Goal: Task Accomplishment & Management: Complete application form

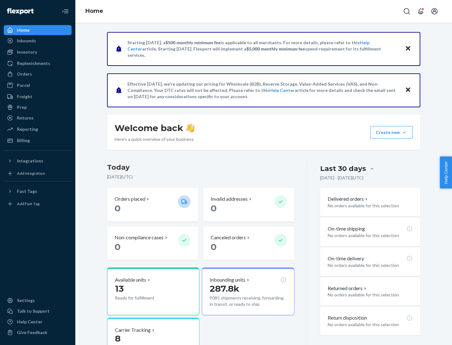
click at [404, 132] on button "Create new Create new inbound Create new order Create new product" at bounding box center [391, 132] width 42 height 13
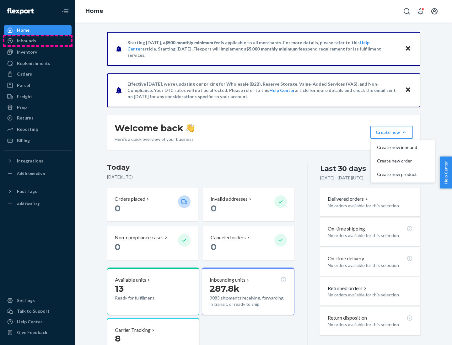
click at [38, 41] on div "Inbounds" at bounding box center [37, 40] width 66 height 9
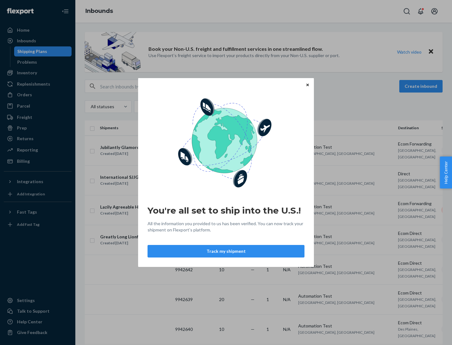
click at [307, 85] on icon "Close" at bounding box center [307, 84] width 3 height 3
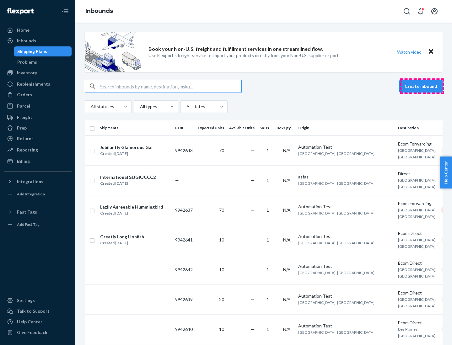
click at [421, 86] on button "Create inbound" at bounding box center [420, 86] width 43 height 13
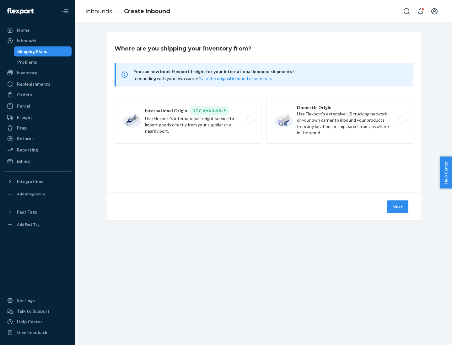
click at [340, 120] on label "Domestic Origin Use Flexport’s extensive US trucking network or your own carrie…" at bounding box center [339, 120] width 147 height 47
click at [401, 120] on input "Domestic Origin Use Flexport’s extensive US trucking network or your own carrie…" at bounding box center [403, 120] width 4 height 4
radio input "true"
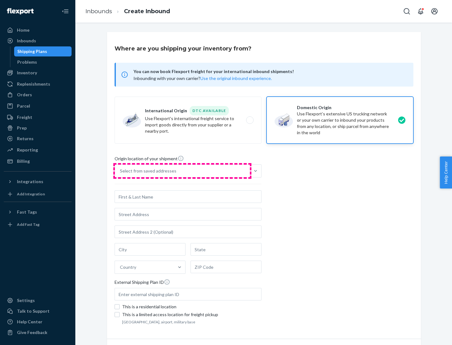
click at [182, 171] on div "Select from saved addresses" at bounding box center [182, 171] width 135 height 13
click at [120, 171] on input "Select from saved addresses" at bounding box center [120, 171] width 1 height 6
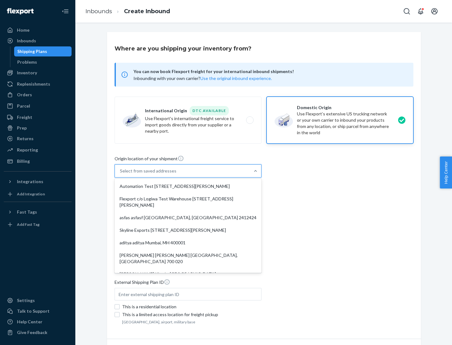
scroll to position [3, 0]
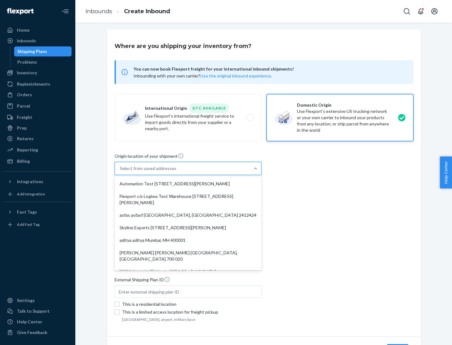
click at [188, 184] on div "Automation Test [STREET_ADDRESS][PERSON_NAME]" at bounding box center [188, 183] width 144 height 13
click at [120, 172] on input "option Automation Test [STREET_ADDRESS][PERSON_NAME]. 9 results available. Use …" at bounding box center [120, 168] width 1 height 6
type input "Automation Test"
type input "9th Floor"
type input "[GEOGRAPHIC_DATA]"
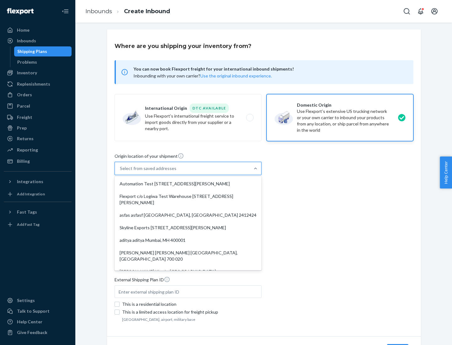
type input "CA"
type input "94104"
type input "[STREET_ADDRESS][PERSON_NAME]"
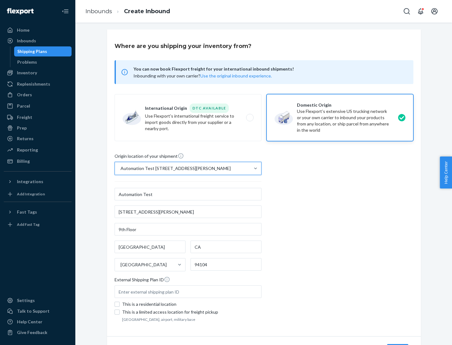
scroll to position [37, 0]
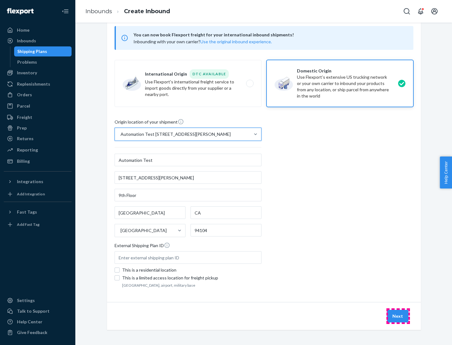
click at [398, 316] on button "Next" at bounding box center [397, 316] width 21 height 13
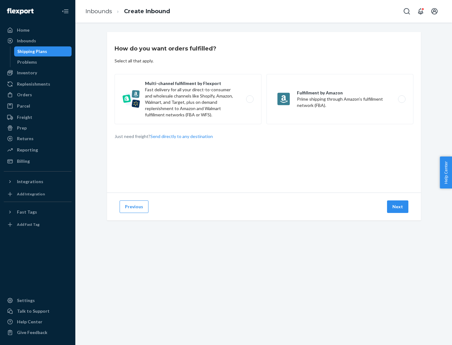
click at [188, 99] on label "Multi-channel fulfillment by Flexport Fast delivery for all your direct-to-cons…" at bounding box center [187, 99] width 147 height 50
click at [249, 99] on input "Multi-channel fulfillment by Flexport Fast delivery for all your direct-to-cons…" at bounding box center [251, 99] width 4 height 4
radio input "true"
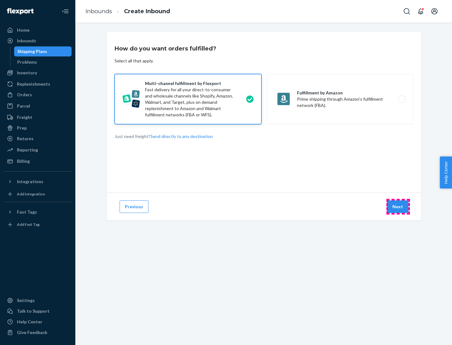
click at [398, 207] on button "Next" at bounding box center [397, 206] width 21 height 13
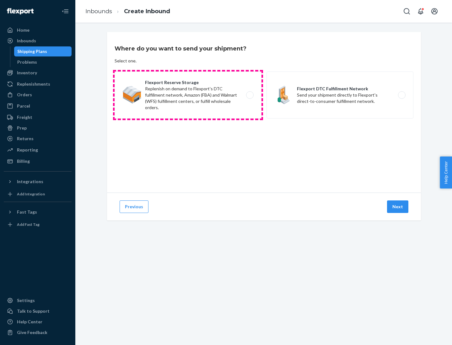
click at [188, 95] on label "Flexport Reserve Storage Replenish on demand to Flexport's DTC fulfillment netw…" at bounding box center [187, 94] width 147 height 47
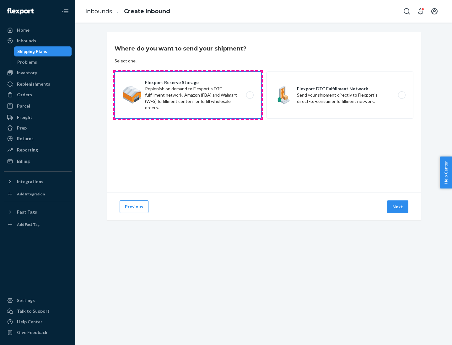
click at [249, 95] on input "Flexport Reserve Storage Replenish on demand to Flexport's DTC fulfillment netw…" at bounding box center [251, 95] width 4 height 4
radio input "true"
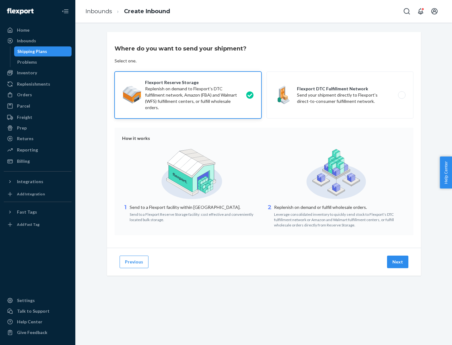
click at [398, 262] on button "Next" at bounding box center [397, 262] width 21 height 13
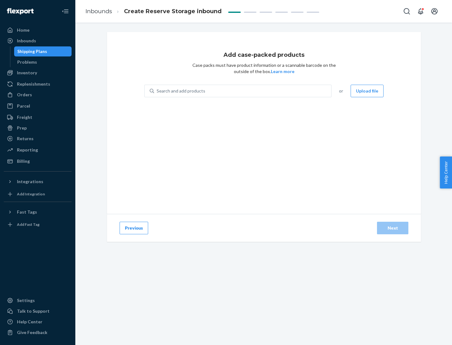
click at [243, 91] on div "Search and add products" at bounding box center [242, 90] width 177 height 11
click at [157, 91] on input "Search and add products" at bounding box center [156, 91] width 1 height 6
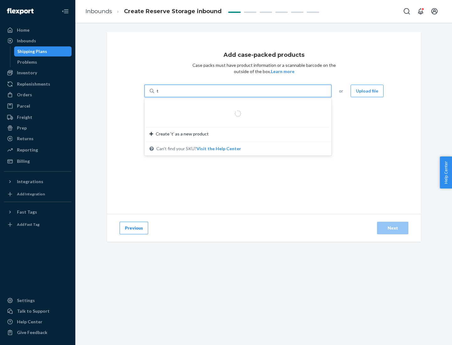
type input "test-syn"
click at [235, 106] on div "test - syn - test" at bounding box center [235, 106] width 172 height 6
click at [173, 94] on input "test-syn" at bounding box center [164, 91] width 16 height 6
type input "1"
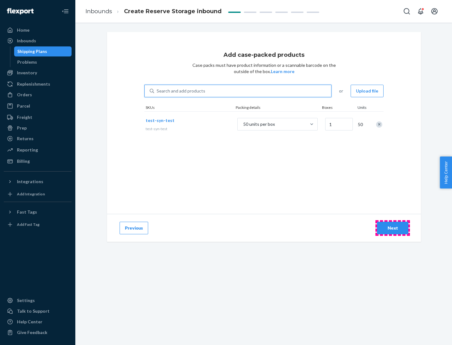
click at [392, 228] on div "Next" at bounding box center [392, 228] width 21 height 6
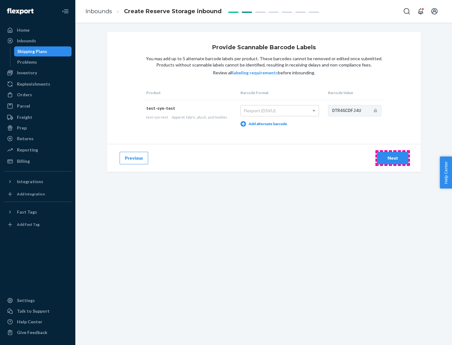
click at [392, 158] on div "Next" at bounding box center [392, 158] width 21 height 6
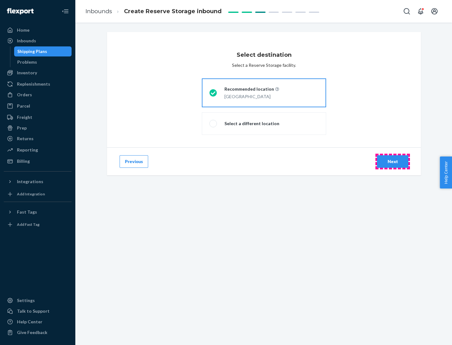
click at [392, 161] on div "Next" at bounding box center [392, 161] width 21 height 6
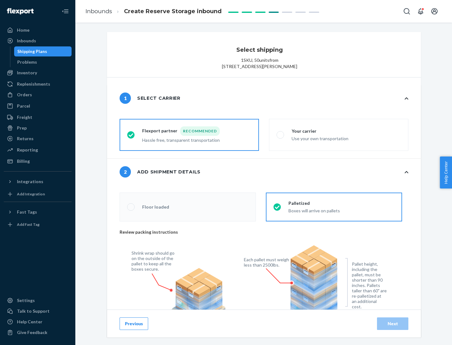
radio input "false"
type input "1"
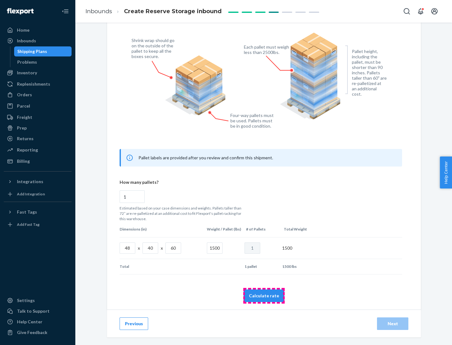
click at [264, 295] on button "Calculate rate" at bounding box center [263, 295] width 41 height 13
radio input "false"
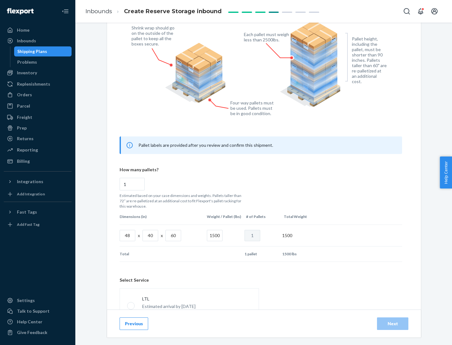
scroll to position [277, 0]
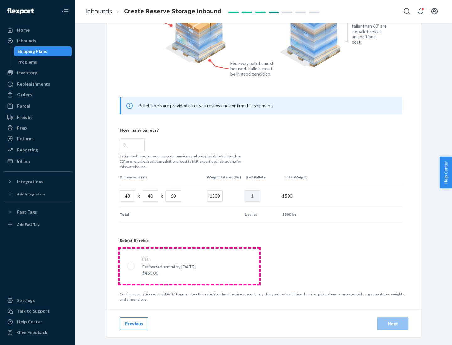
click at [189, 266] on p "Estimated arrival by [DATE]" at bounding box center [168, 267] width 53 height 6
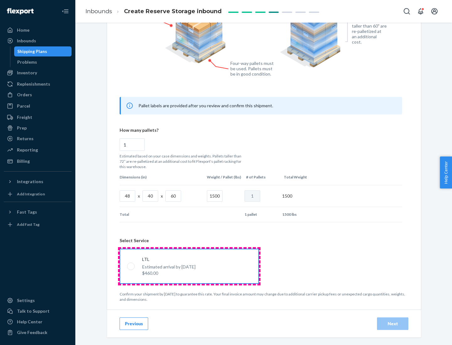
click at [131, 266] on input "LTL Estimated arrival by [DATE] $460.00" at bounding box center [129, 266] width 4 height 4
radio input "true"
radio input "false"
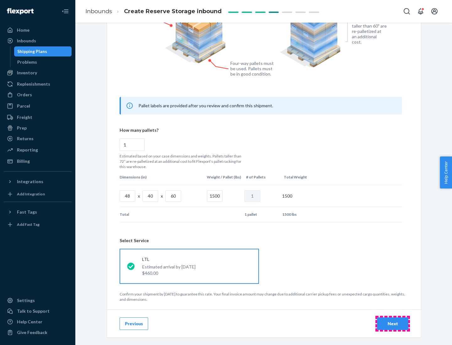
click at [392, 323] on div "Next" at bounding box center [392, 323] width 21 height 6
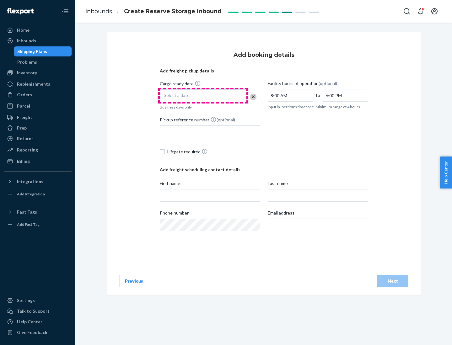
click at [203, 96] on div "Select a date" at bounding box center [203, 95] width 87 height 13
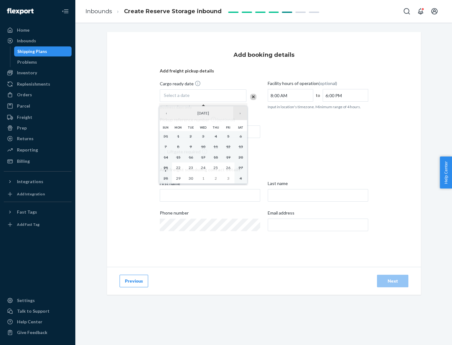
click at [240, 113] on button "›" at bounding box center [240, 113] width 14 height 14
click at [215, 167] on abbr "23" at bounding box center [215, 167] width 4 height 5
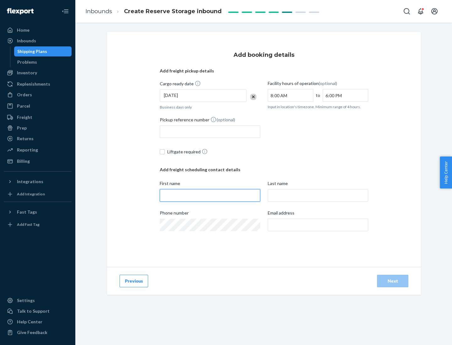
click at [210, 195] on input "First name" at bounding box center [210, 195] width 100 height 13
type input "[PERSON_NAME]"
click at [318, 195] on input "Last name" at bounding box center [317, 195] width 100 height 13
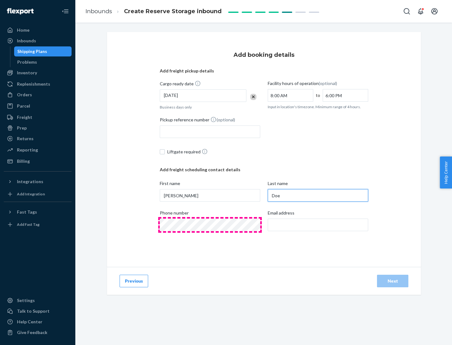
type input "Doe"
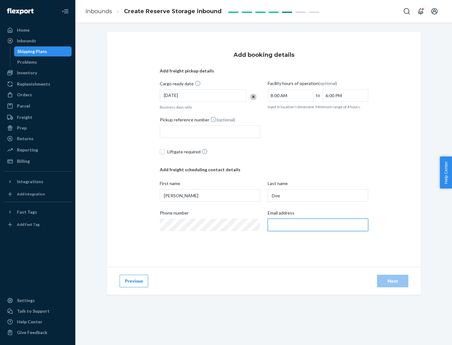
click at [318, 225] on input "Email address" at bounding box center [317, 225] width 100 height 13
type input "[EMAIL_ADDRESS][DOMAIN_NAME]"
click at [392, 281] on div "Next" at bounding box center [392, 281] width 21 height 6
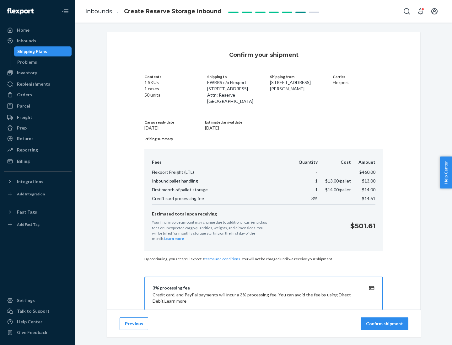
scroll to position [90, 0]
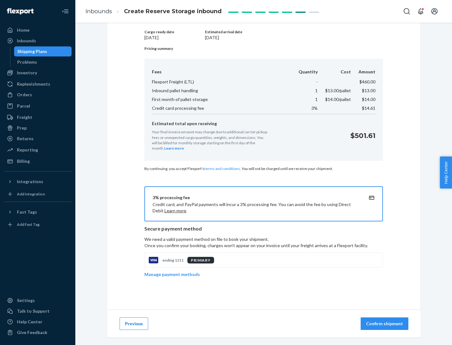
click at [385, 324] on p "Confirm shipment" at bounding box center [384, 323] width 37 height 6
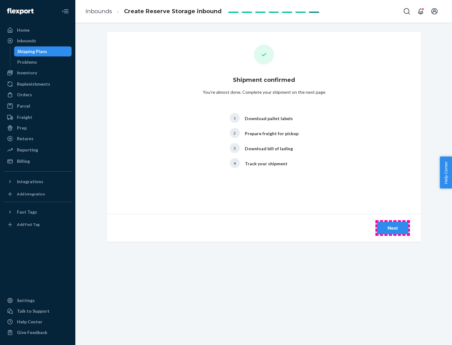
click at [392, 228] on div "Next" at bounding box center [392, 228] width 21 height 6
